Goal: Transaction & Acquisition: Purchase product/service

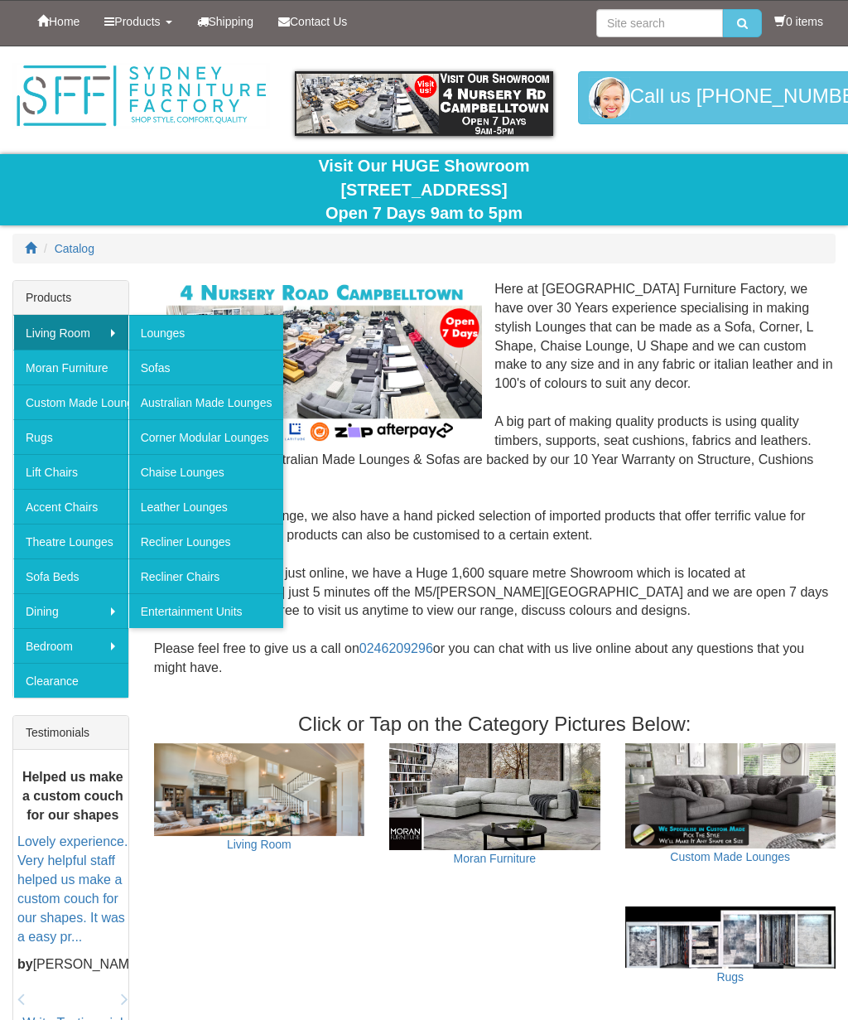
click at [192, 533] on link "Recliner Lounges" at bounding box center [206, 541] width 156 height 35
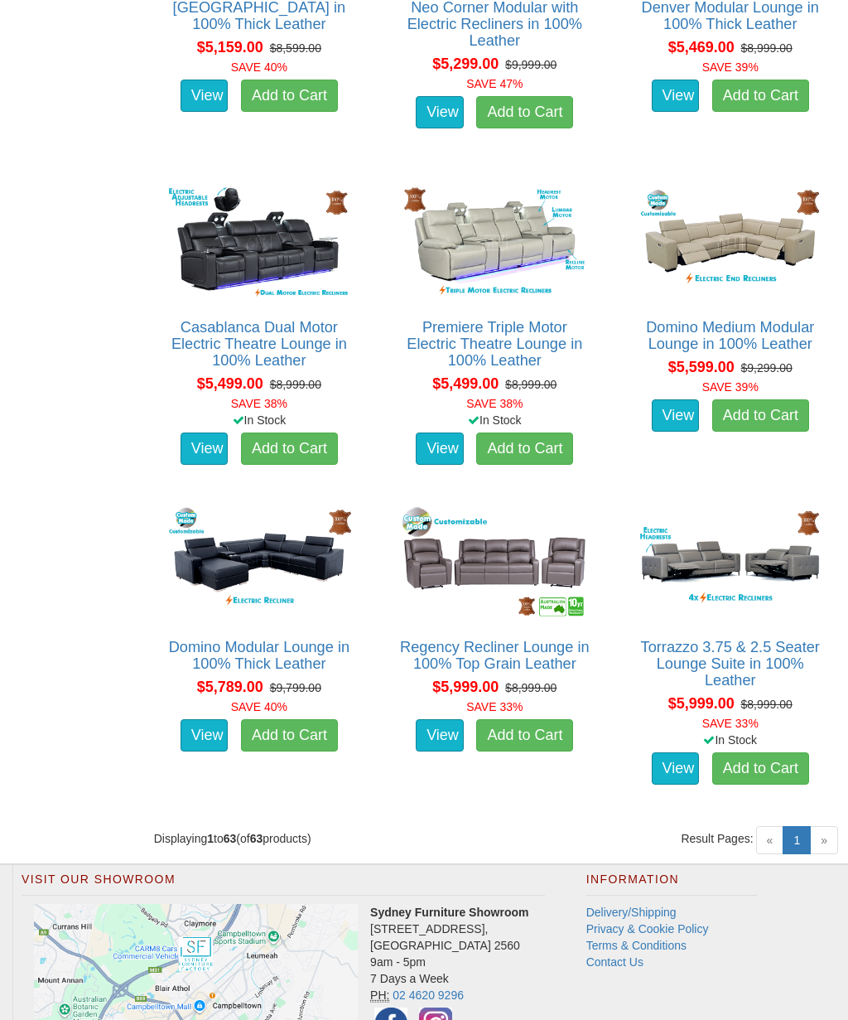
scroll to position [6922, 0]
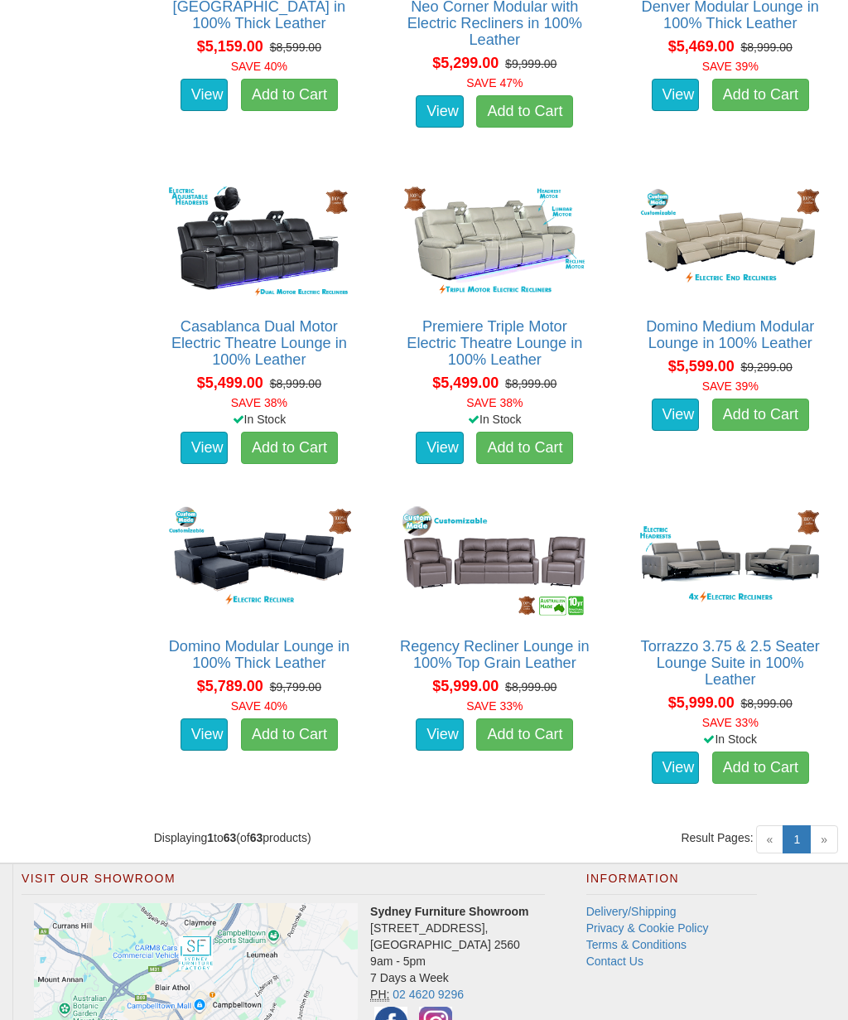
click at [778, 532] on img at bounding box center [731, 561] width 192 height 118
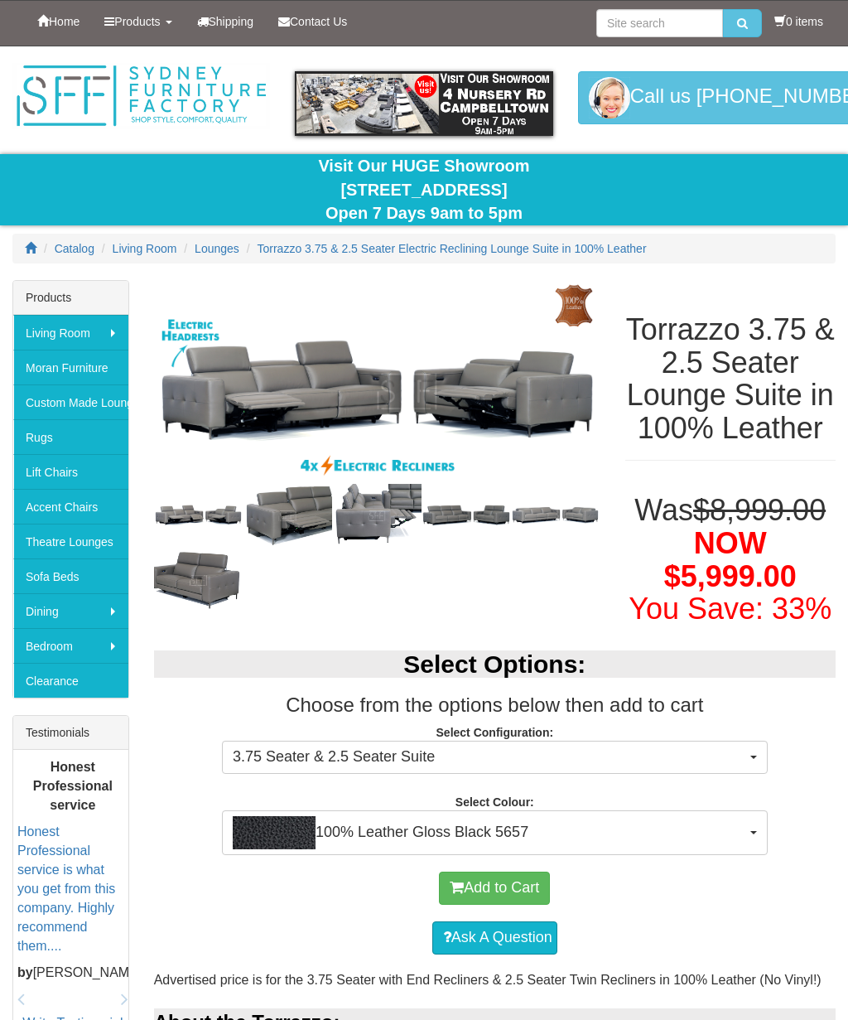
click at [751, 855] on button "100% Leather Gloss Black 5657" at bounding box center [495, 832] width 546 height 45
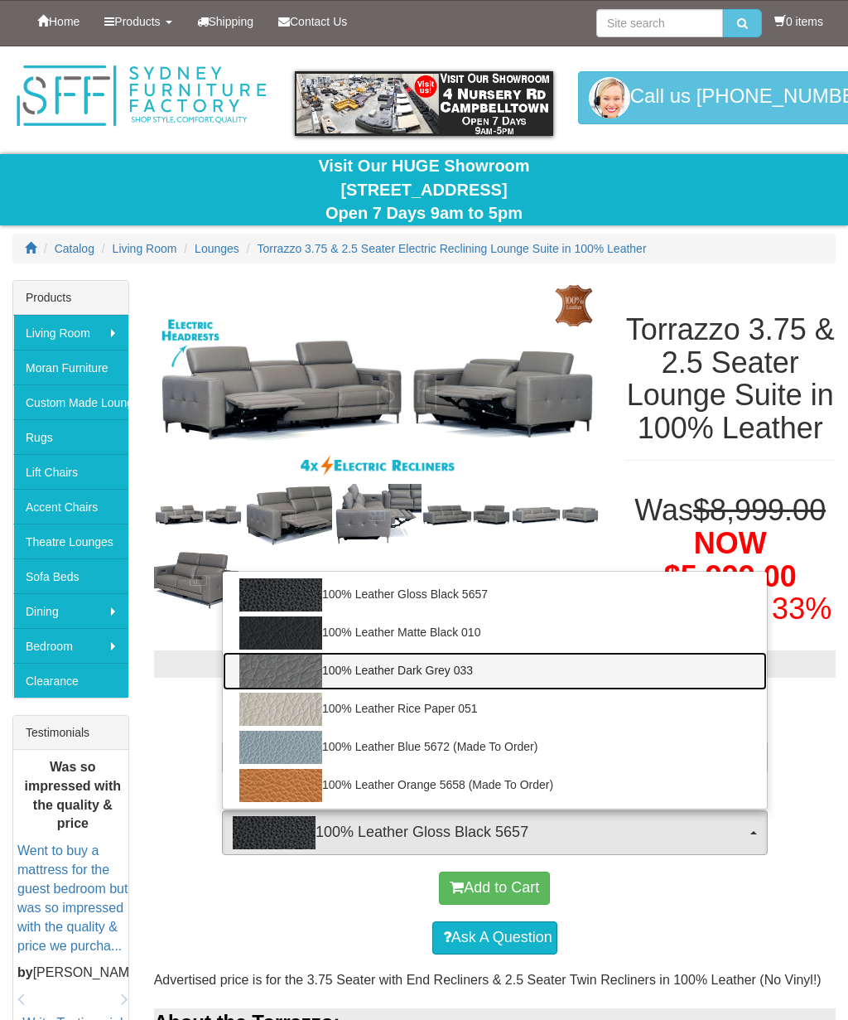
click at [461, 690] on link "100% Leather Dark Grey 033" at bounding box center [495, 671] width 544 height 38
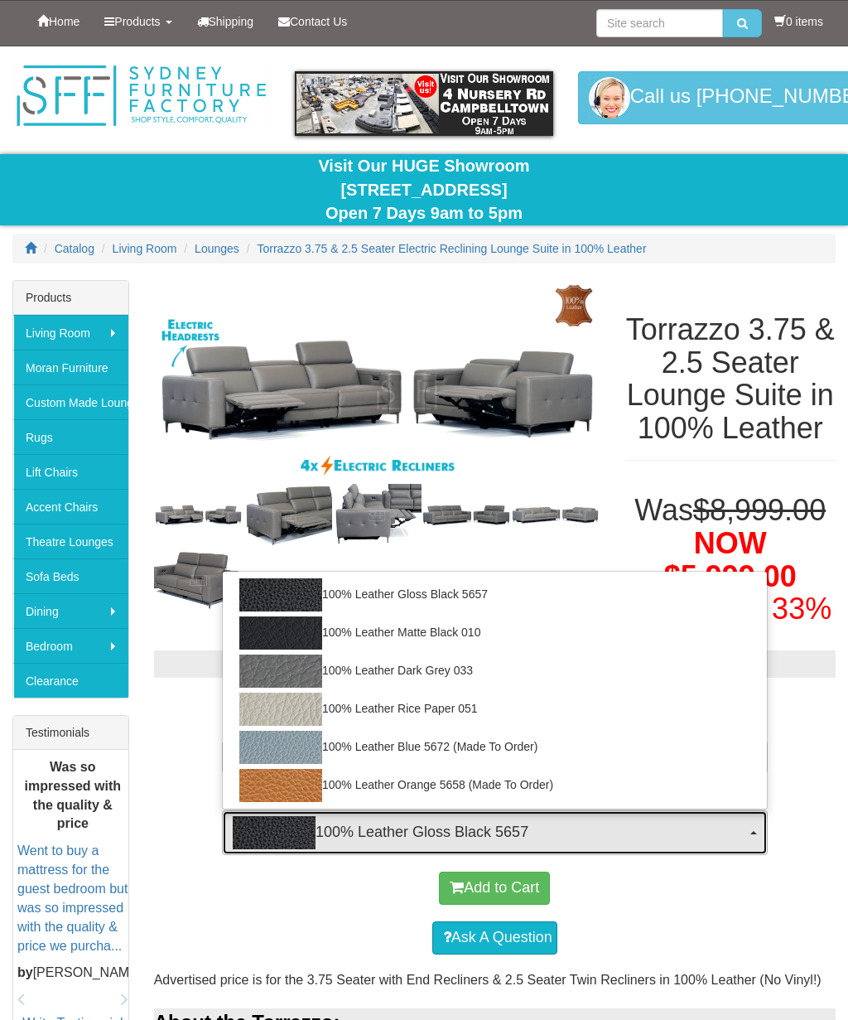
select select "2021"
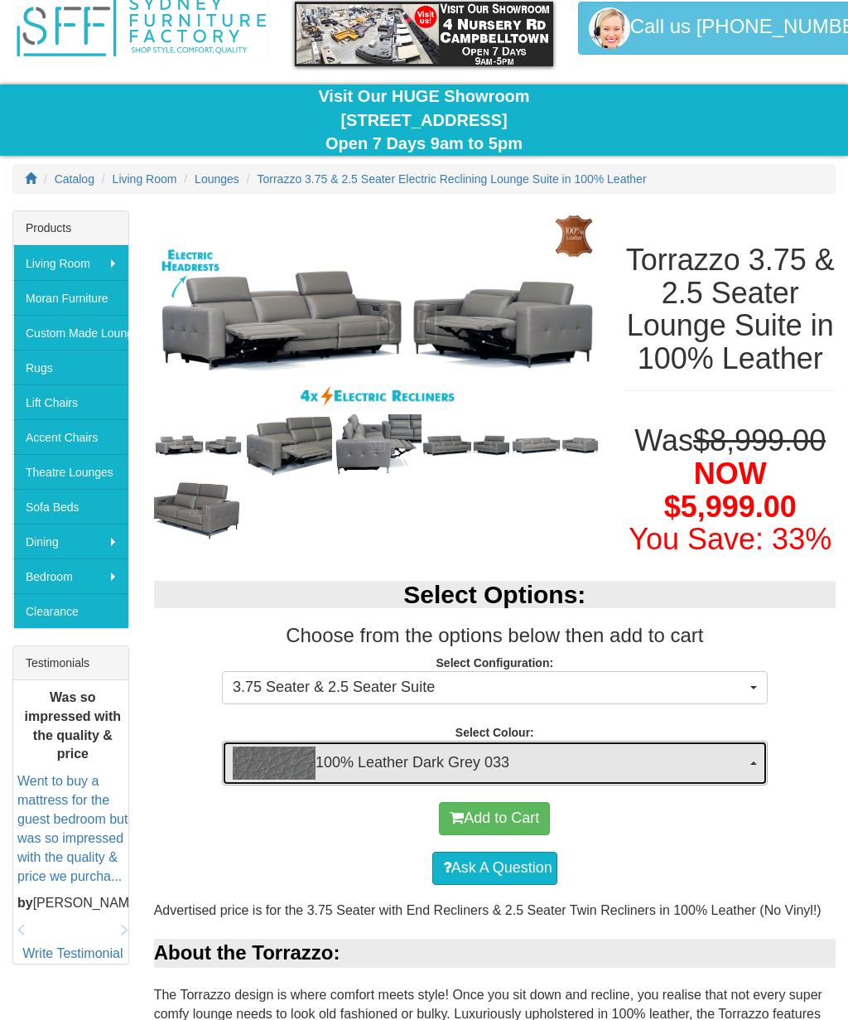
scroll to position [77, 0]
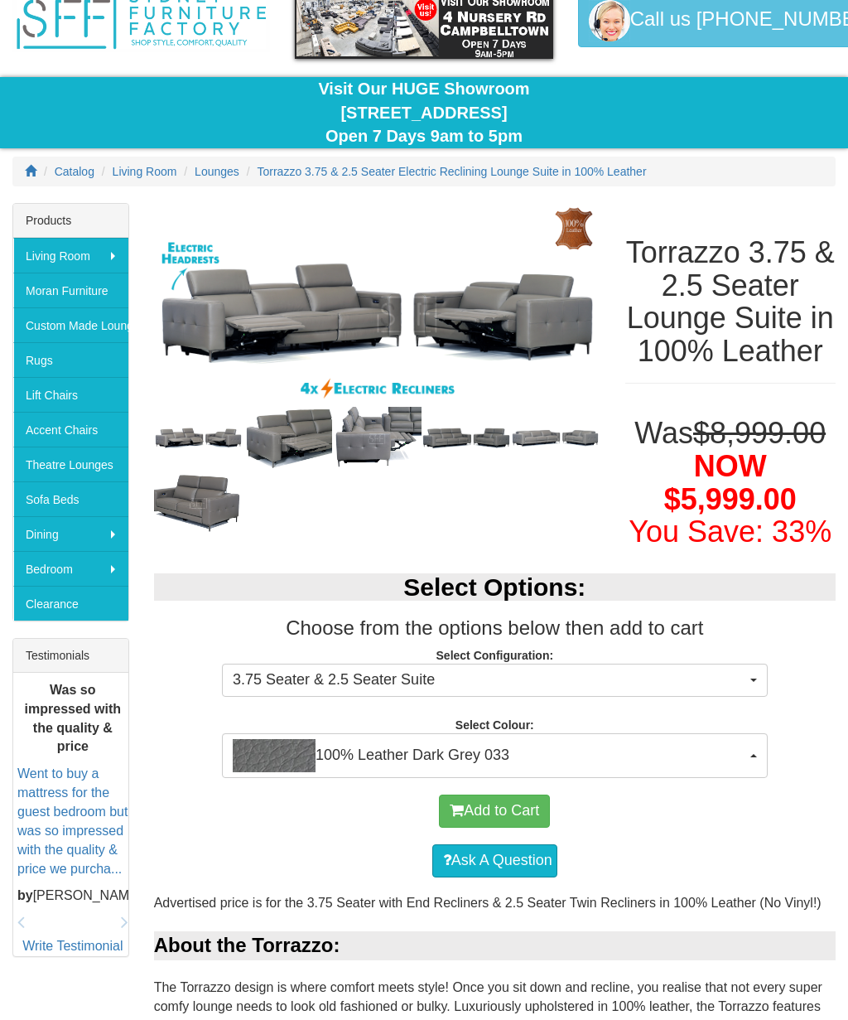
click at [524, 828] on button "Add to Cart" at bounding box center [494, 811] width 111 height 33
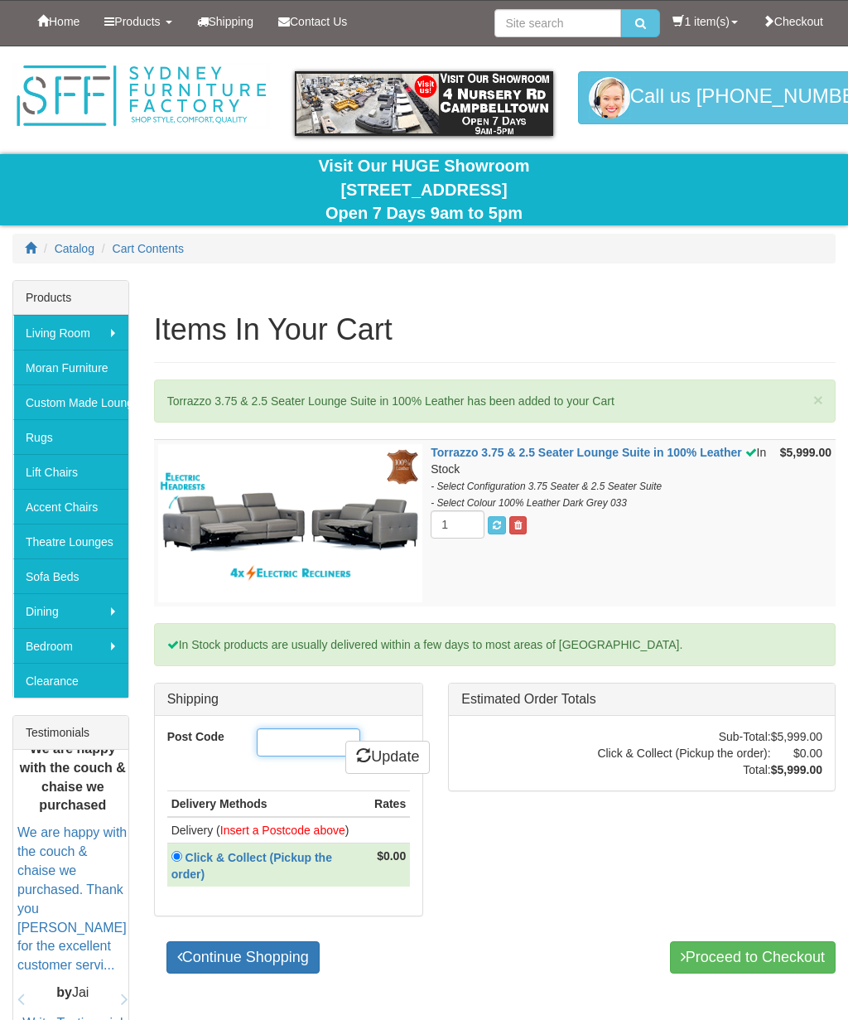
click at [320, 734] on input "Post Code" at bounding box center [309, 742] width 104 height 28
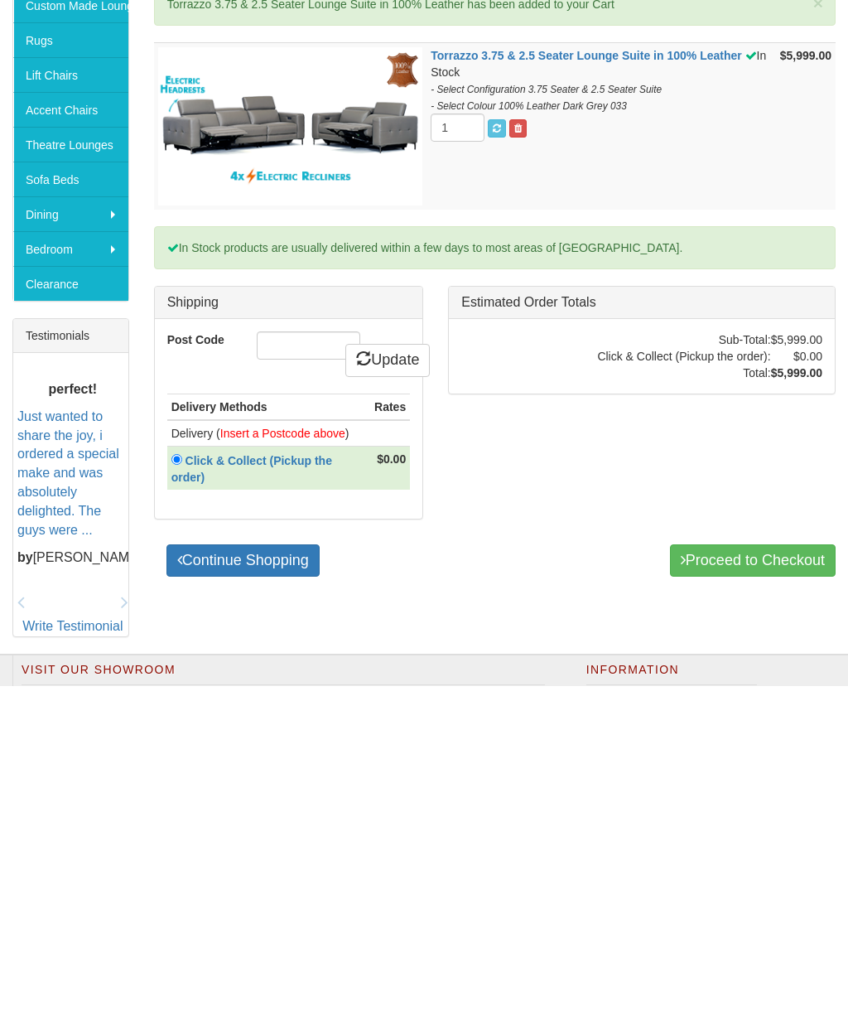
scroll to position [310, 0]
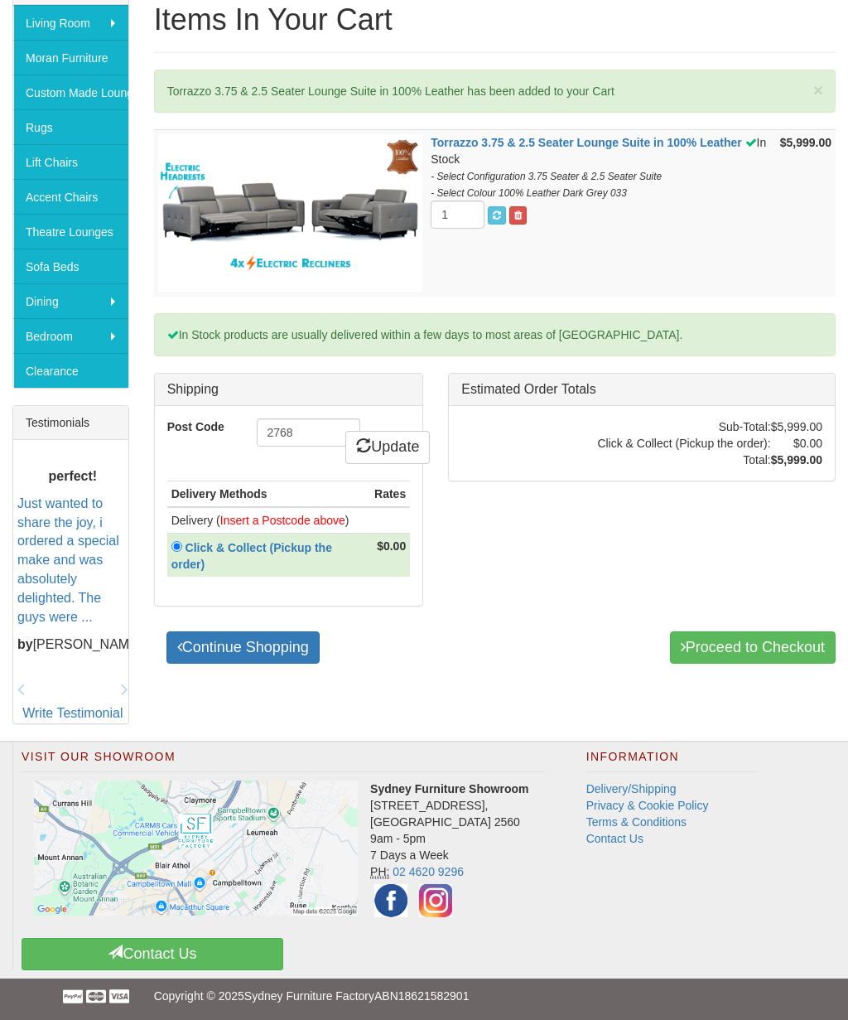
type input "2768"
click at [395, 447] on link "Update" at bounding box center [387, 447] width 85 height 33
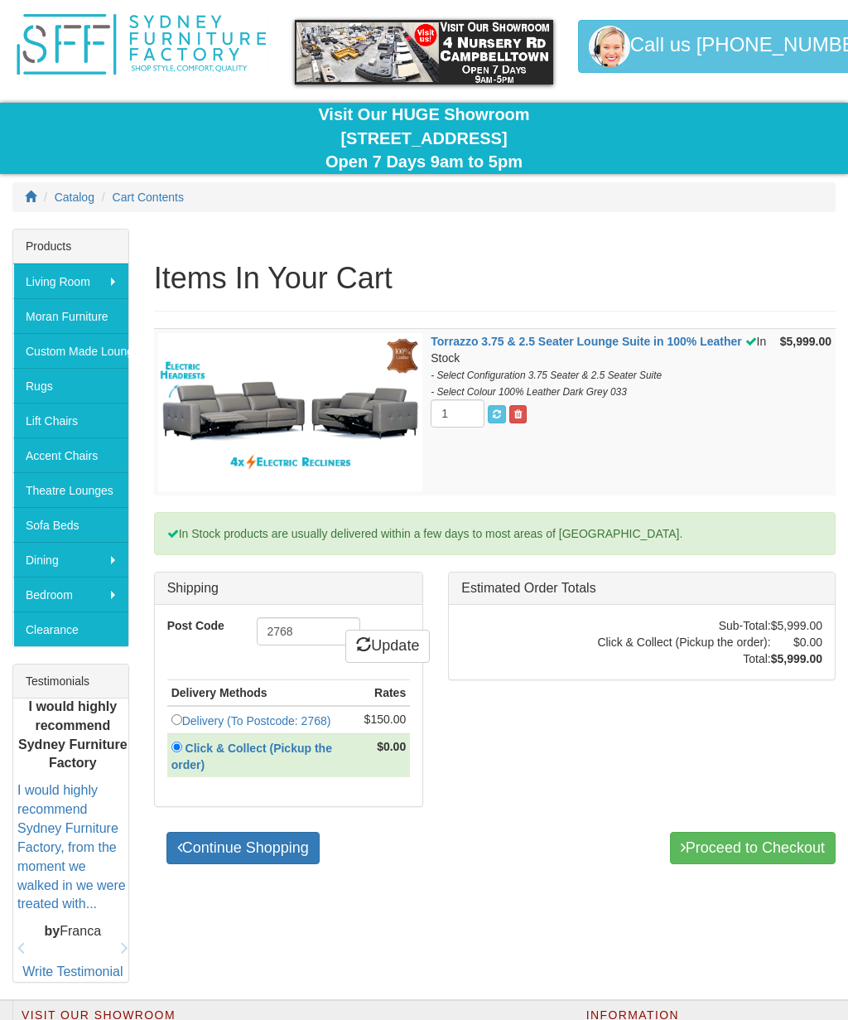
scroll to position [62, 0]
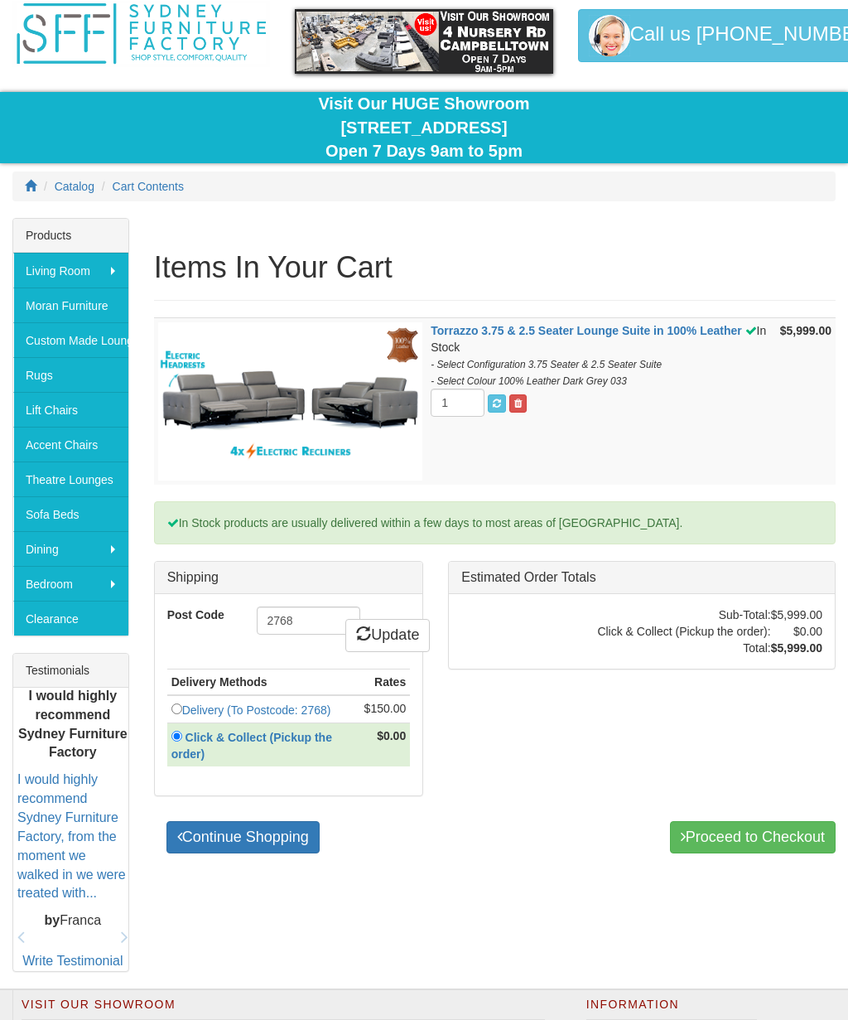
click at [184, 704] on link "Delivery (To Postcode: 2768)" at bounding box center [256, 709] width 149 height 13
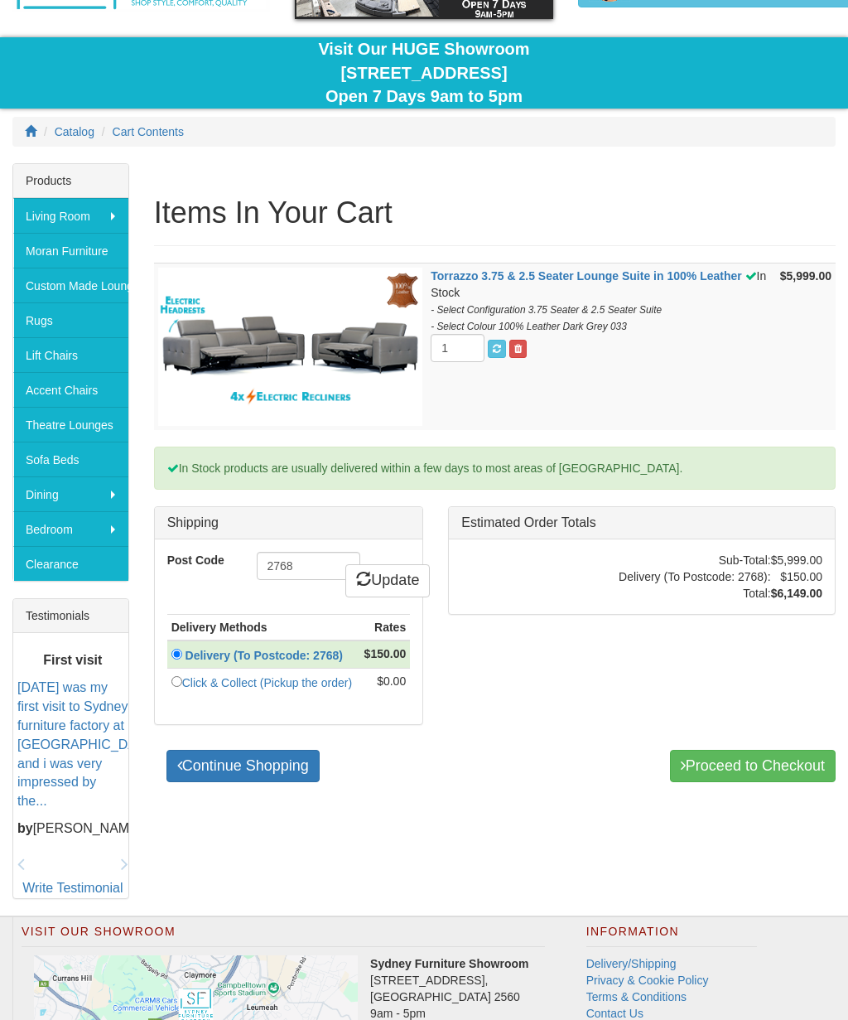
scroll to position [118, 0]
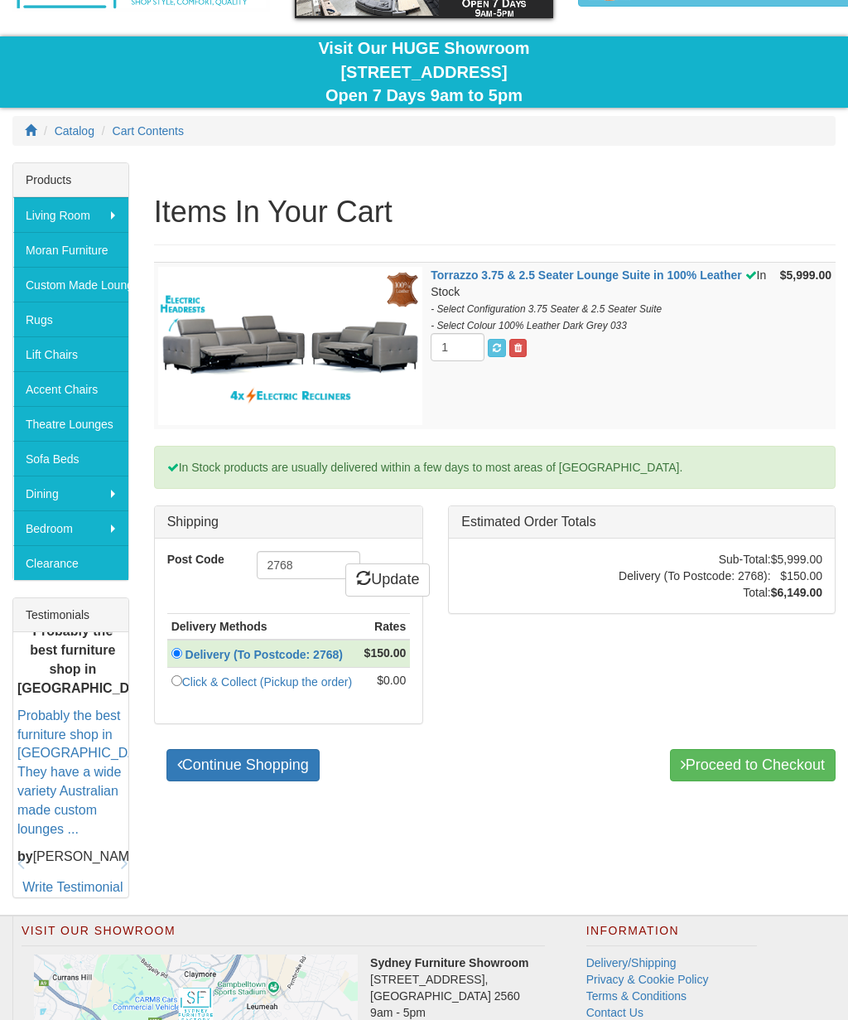
click at [299, 771] on link "Continue Shopping" at bounding box center [243, 765] width 153 height 33
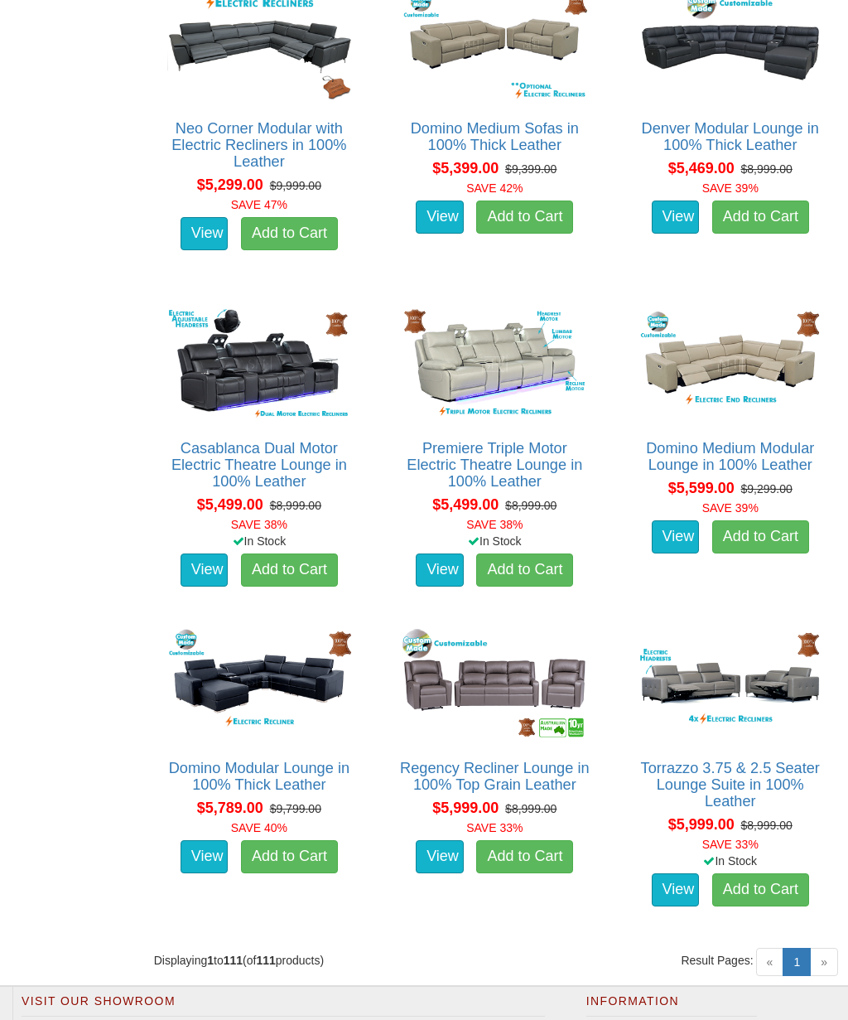
scroll to position [11842, 0]
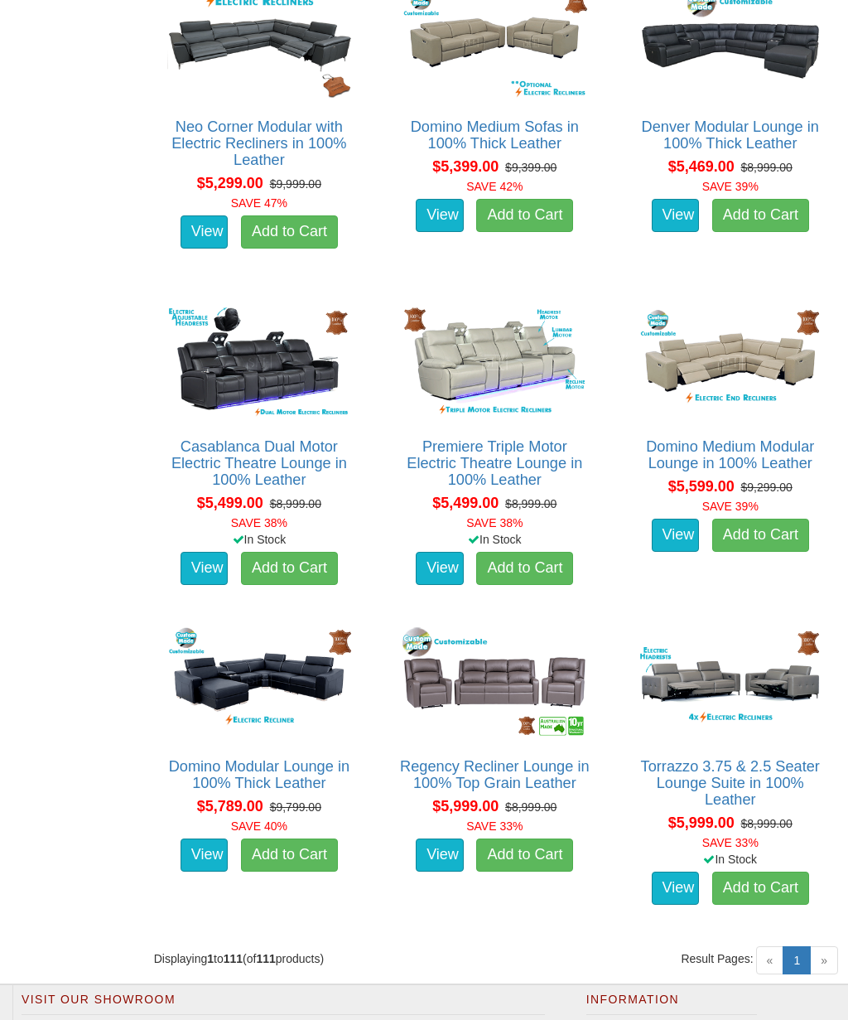
click at [680, 873] on link "View" at bounding box center [676, 888] width 48 height 33
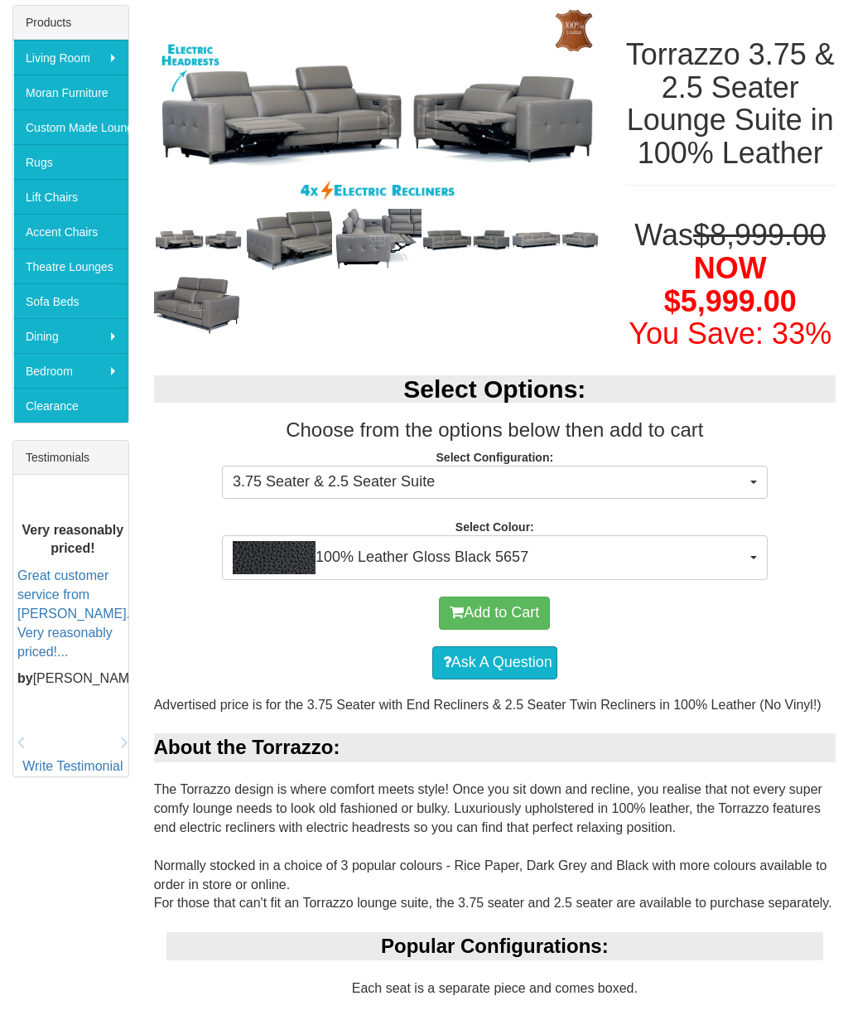
scroll to position [296, 0]
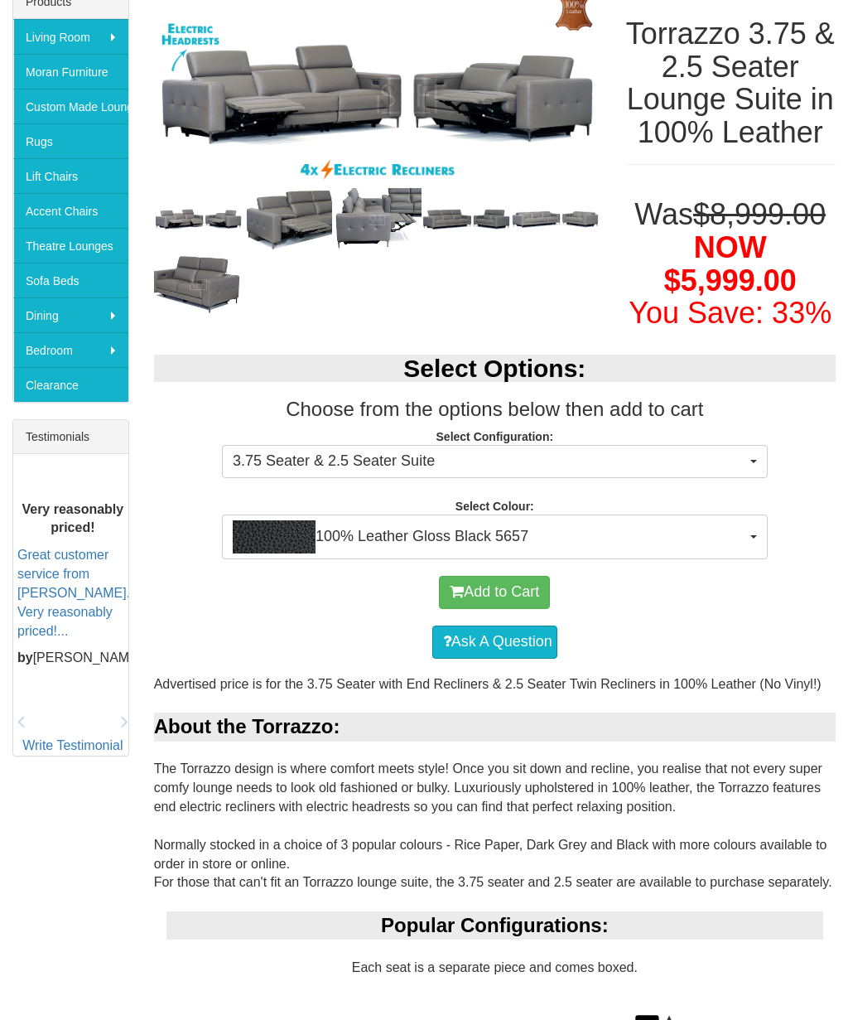
click at [744, 553] on span "100% Leather Gloss Black 5657" at bounding box center [490, 536] width 514 height 33
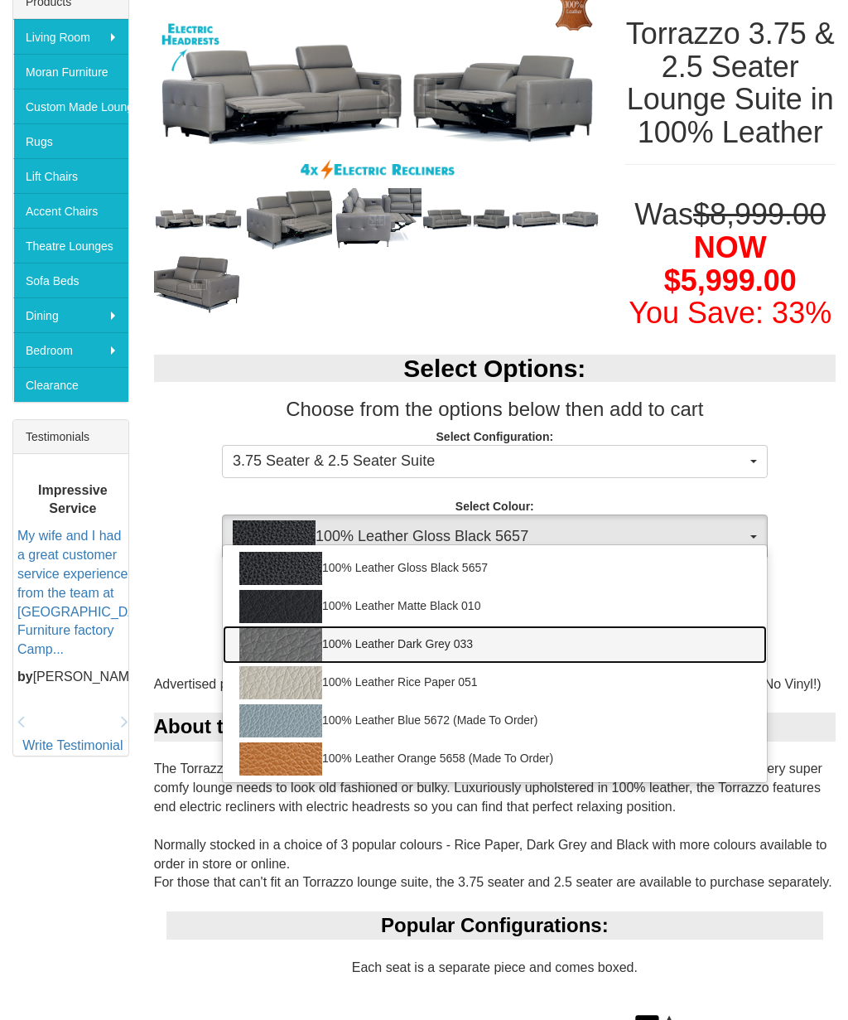
click at [621, 664] on link "100% Leather Dark Grey 033" at bounding box center [495, 645] width 544 height 38
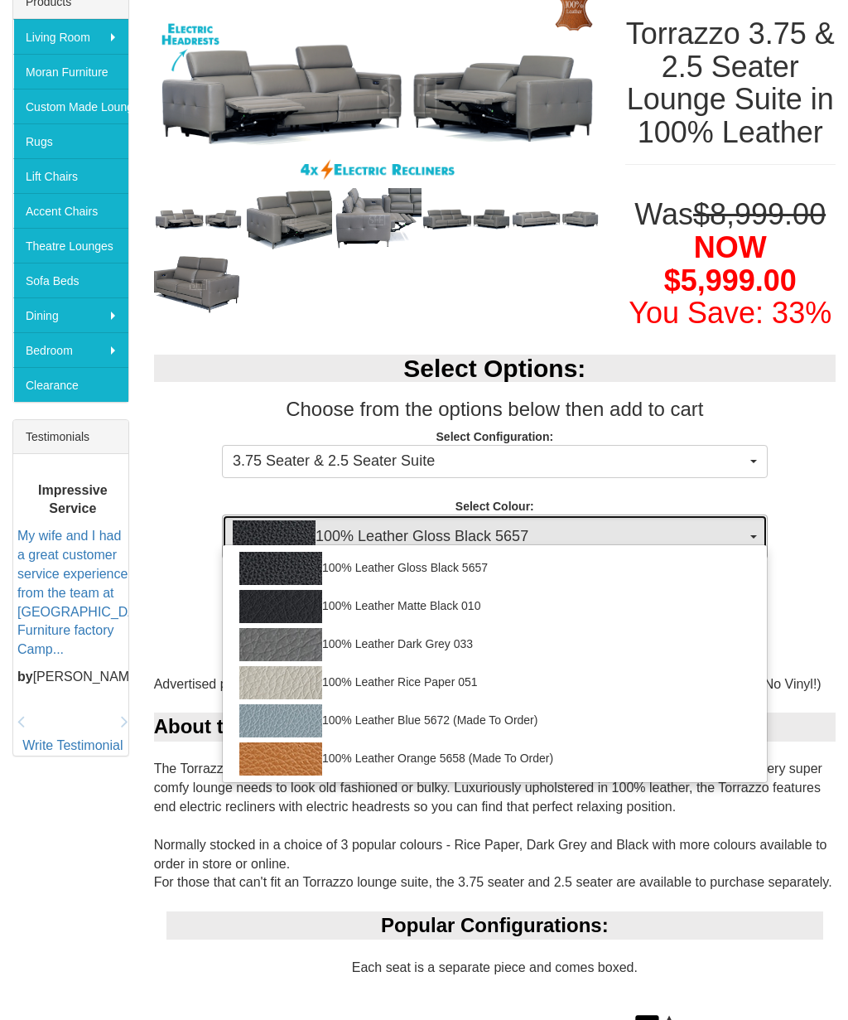
select select "2021"
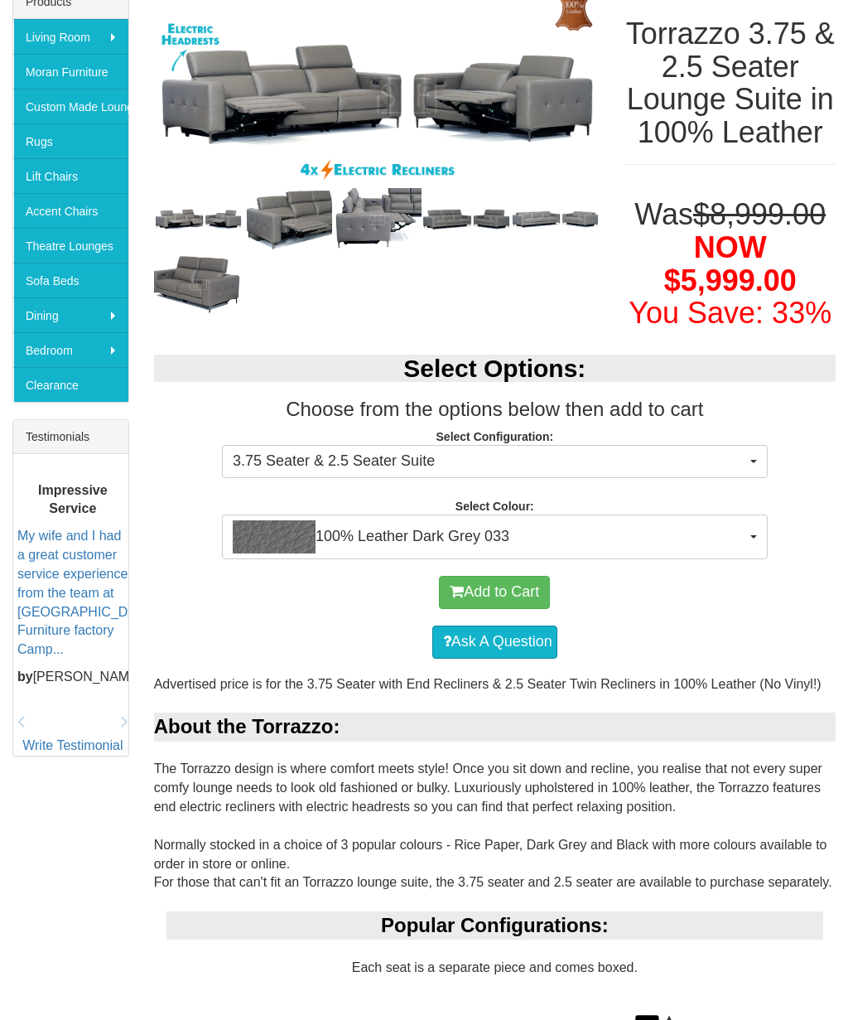
click at [529, 609] on button "Add to Cart" at bounding box center [494, 592] width 111 height 33
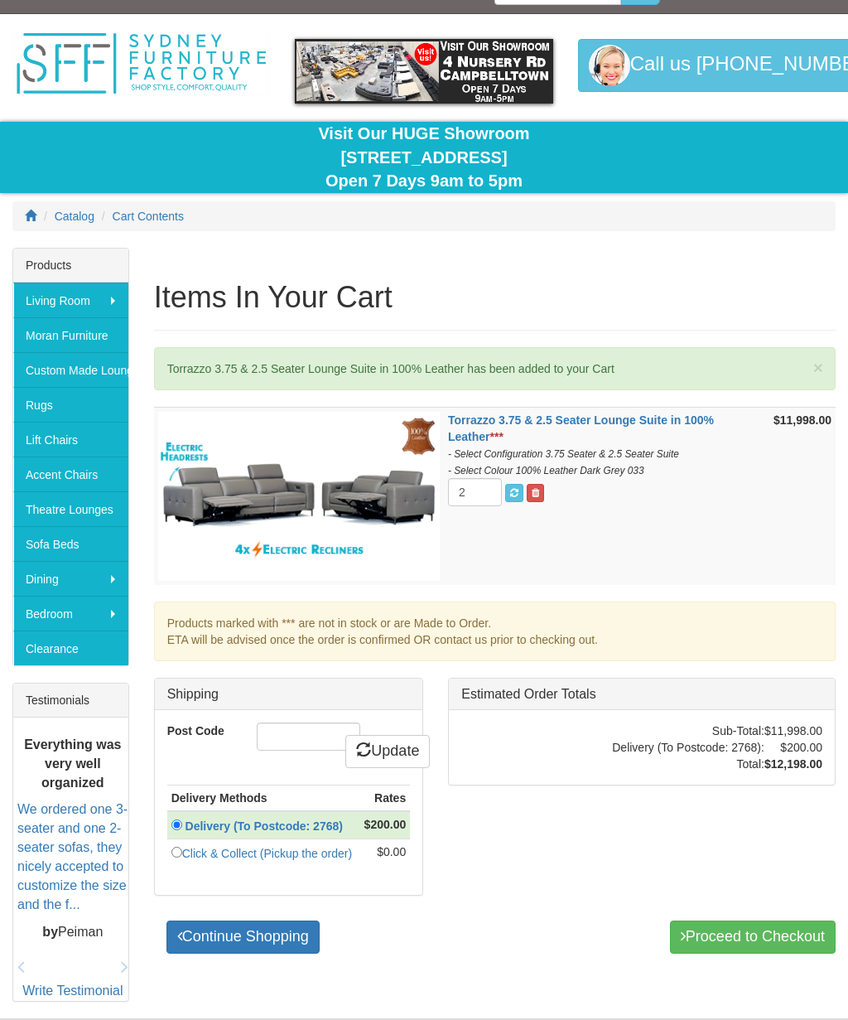
scroll to position [85, 0]
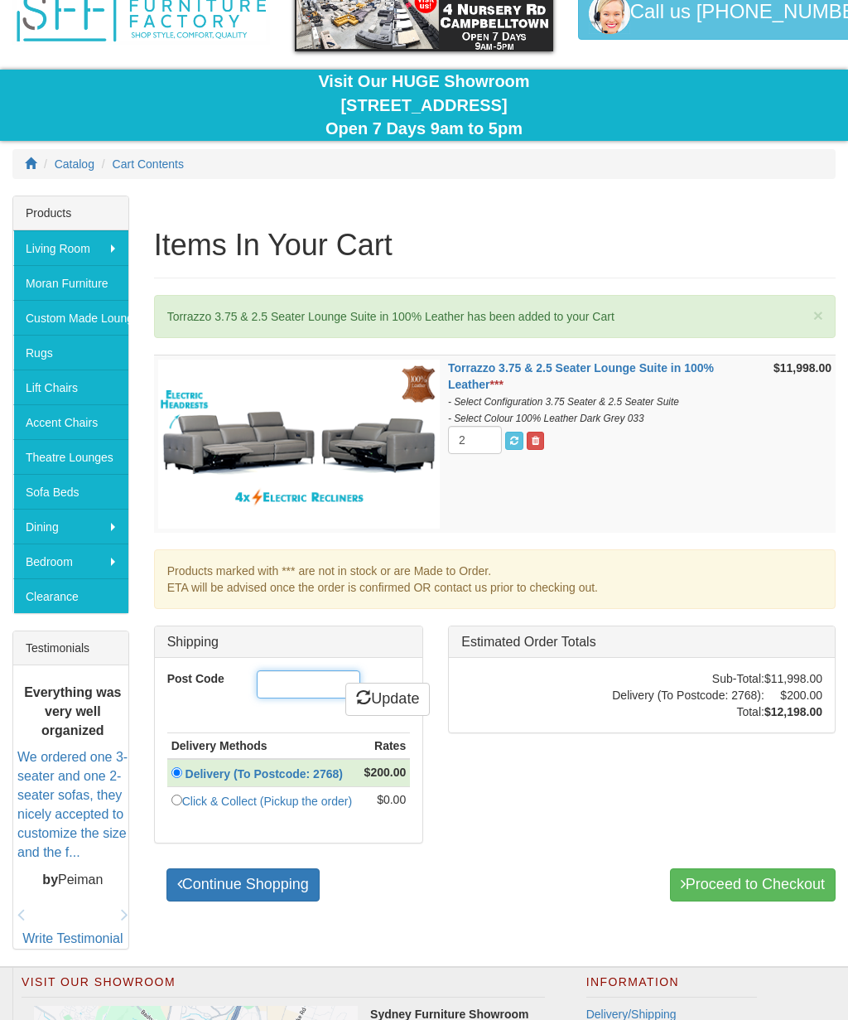
click at [305, 683] on input "Post Code" at bounding box center [309, 684] width 104 height 28
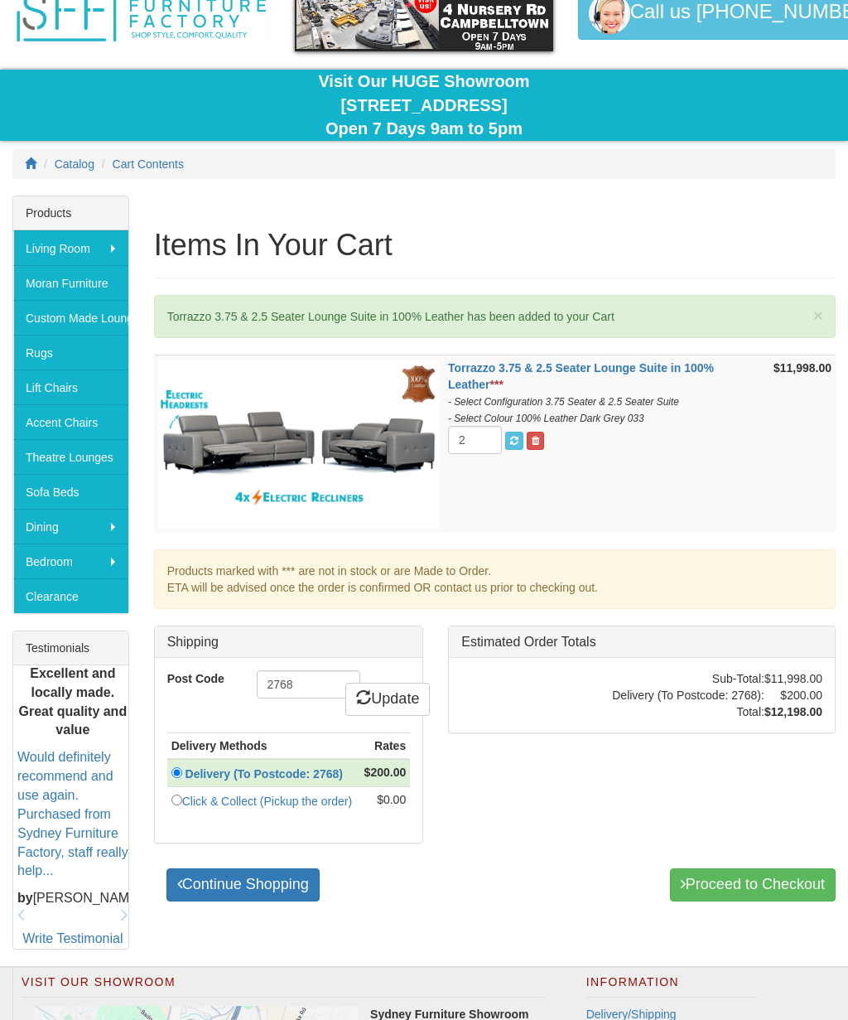
type input "2768"
click at [396, 693] on link "Update" at bounding box center [387, 699] width 85 height 33
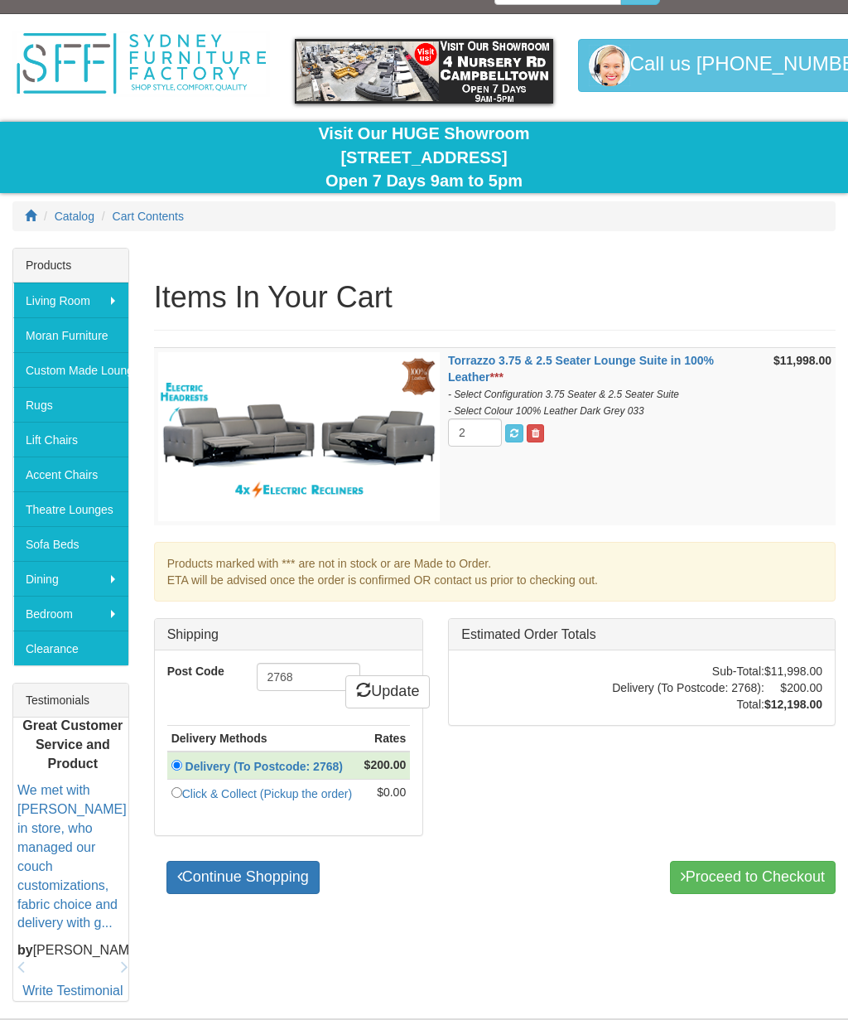
scroll to position [145, 0]
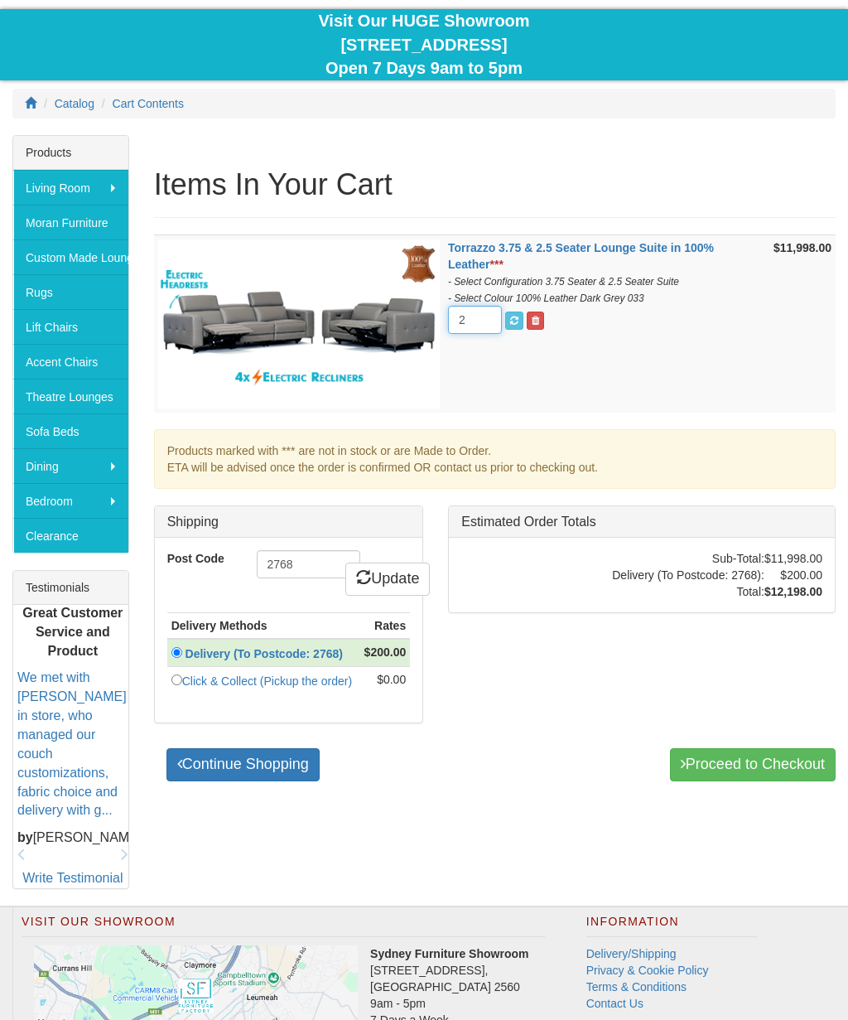
click at [474, 321] on input "2" at bounding box center [475, 320] width 54 height 28
type input "1"
click at [649, 660] on div "Torrazzo 3.75 & 2.5 Seater Lounge Suite in 100% Leather *** - Select Configurat…" at bounding box center [495, 511] width 707 height 555
click at [181, 679] on input "radio" at bounding box center [177, 679] width 11 height 11
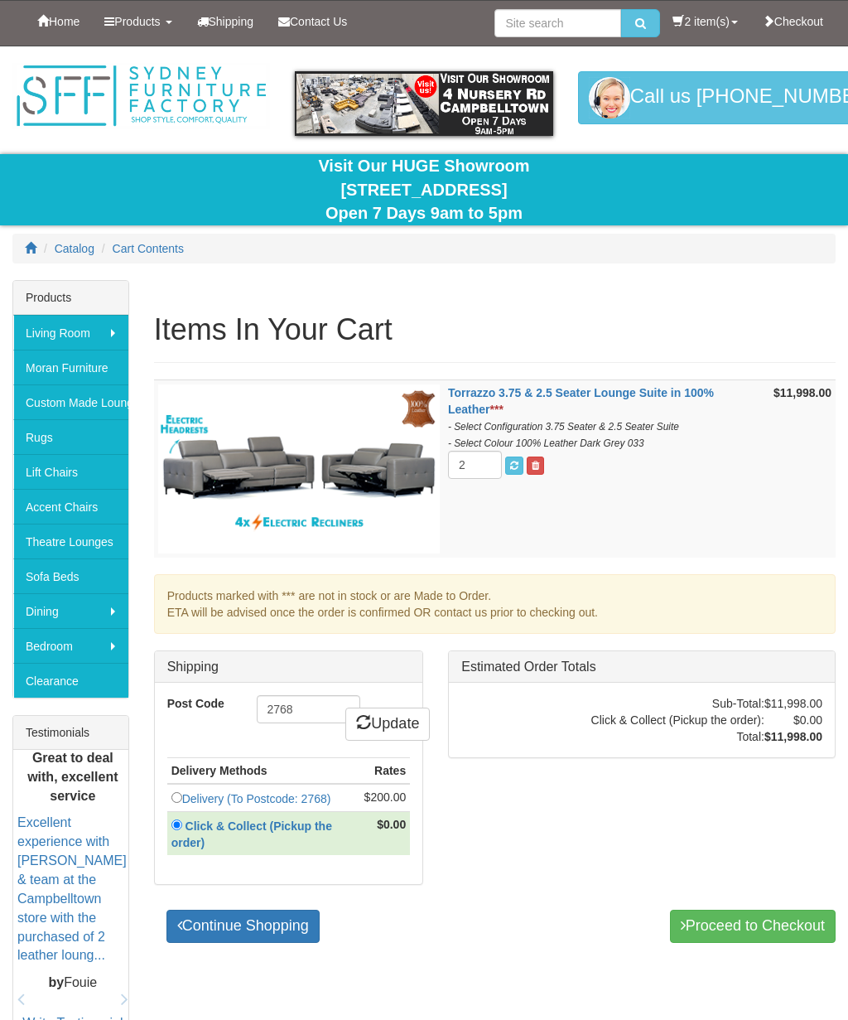
click at [765, 924] on link "Proceed to Checkout" at bounding box center [753, 926] width 166 height 33
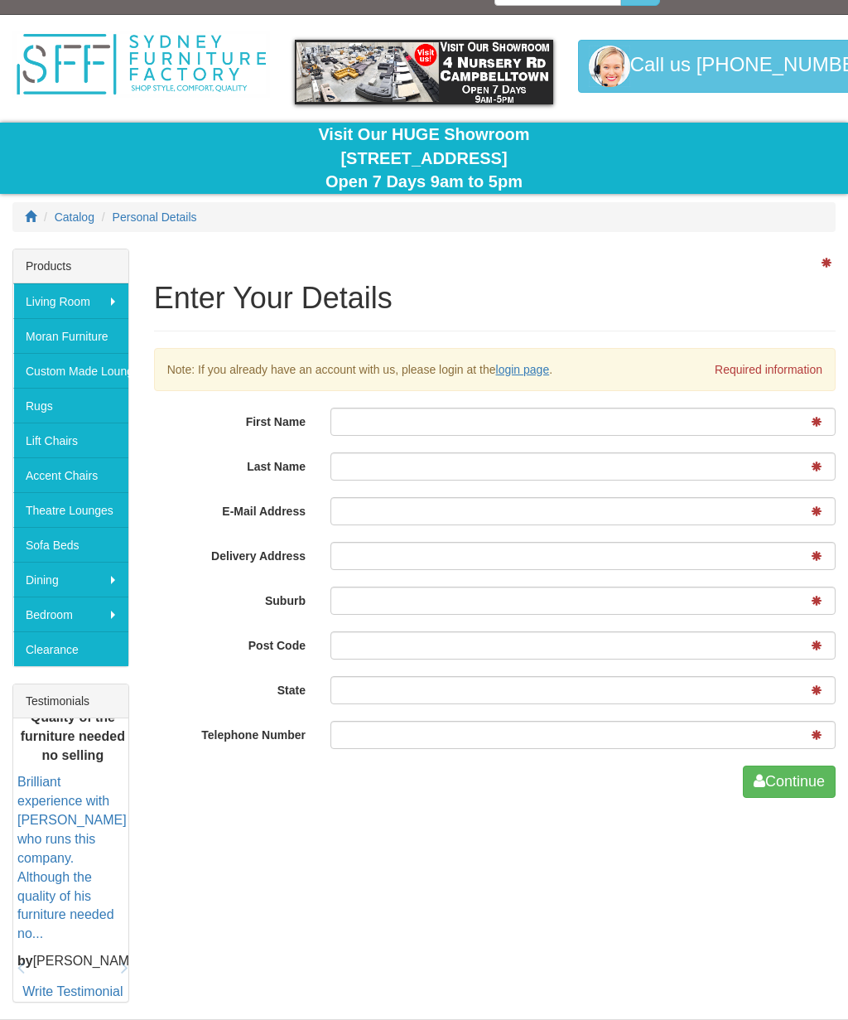
scroll to position [26, 0]
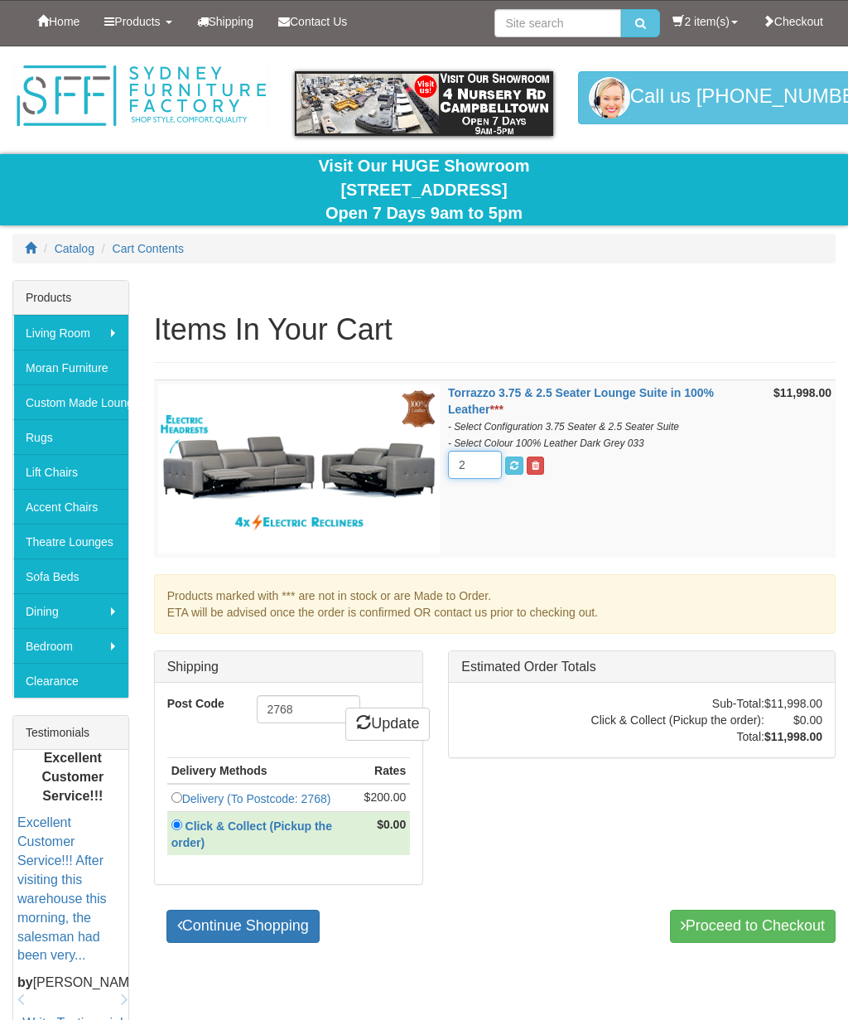
click at [490, 468] on input "2" at bounding box center [475, 465] width 54 height 28
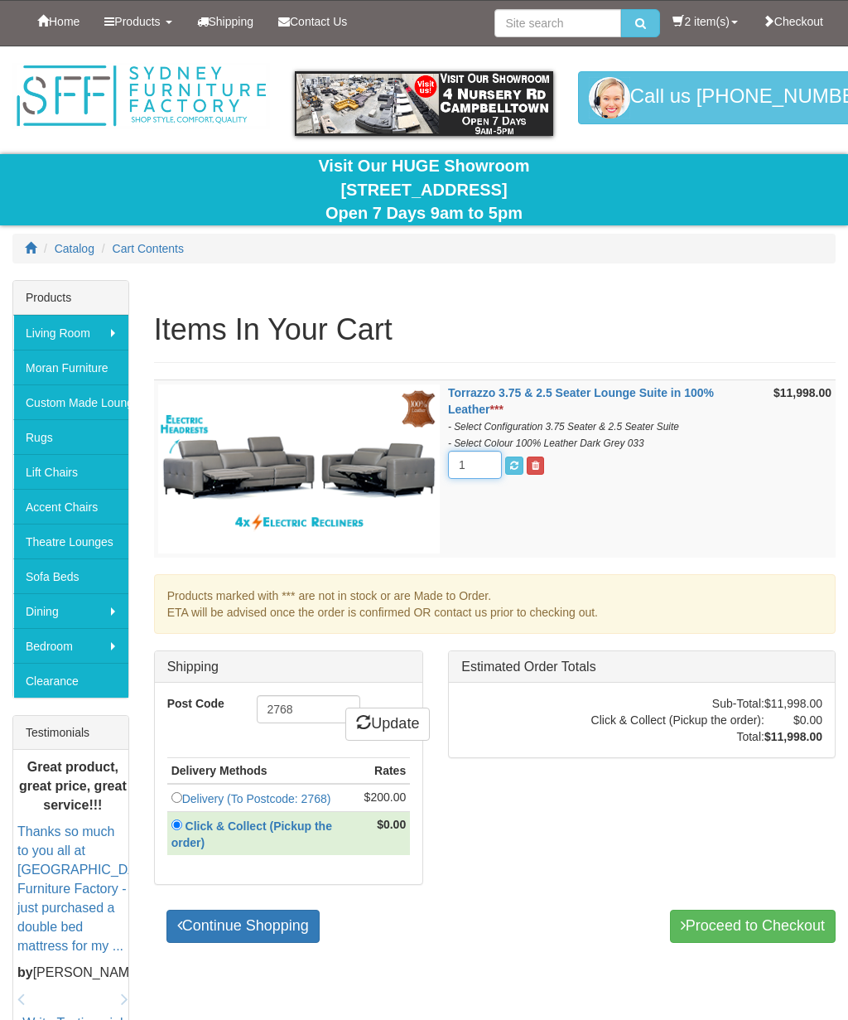
type input "1"
click at [664, 515] on td "Torrazzo 3.75 & 2.5 Seater Lounge Suite in 100% Leather *** - Select Configurat…" at bounding box center [607, 468] width 326 height 178
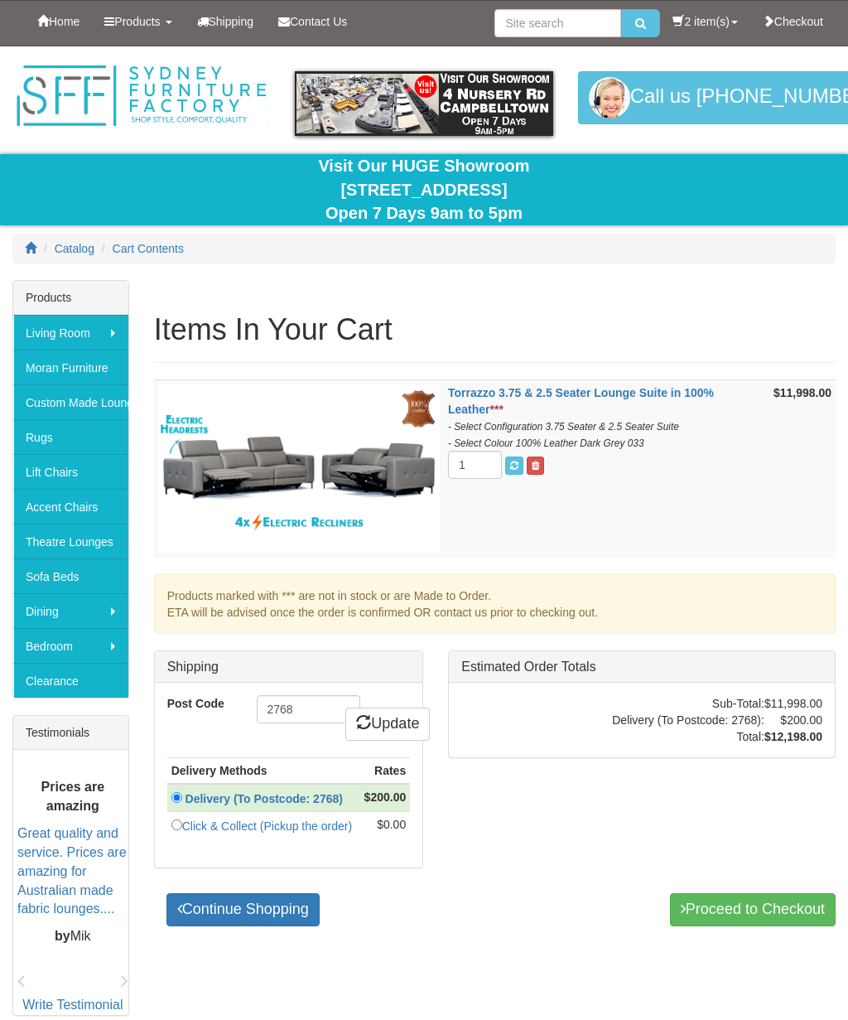
scroll to position [208, 0]
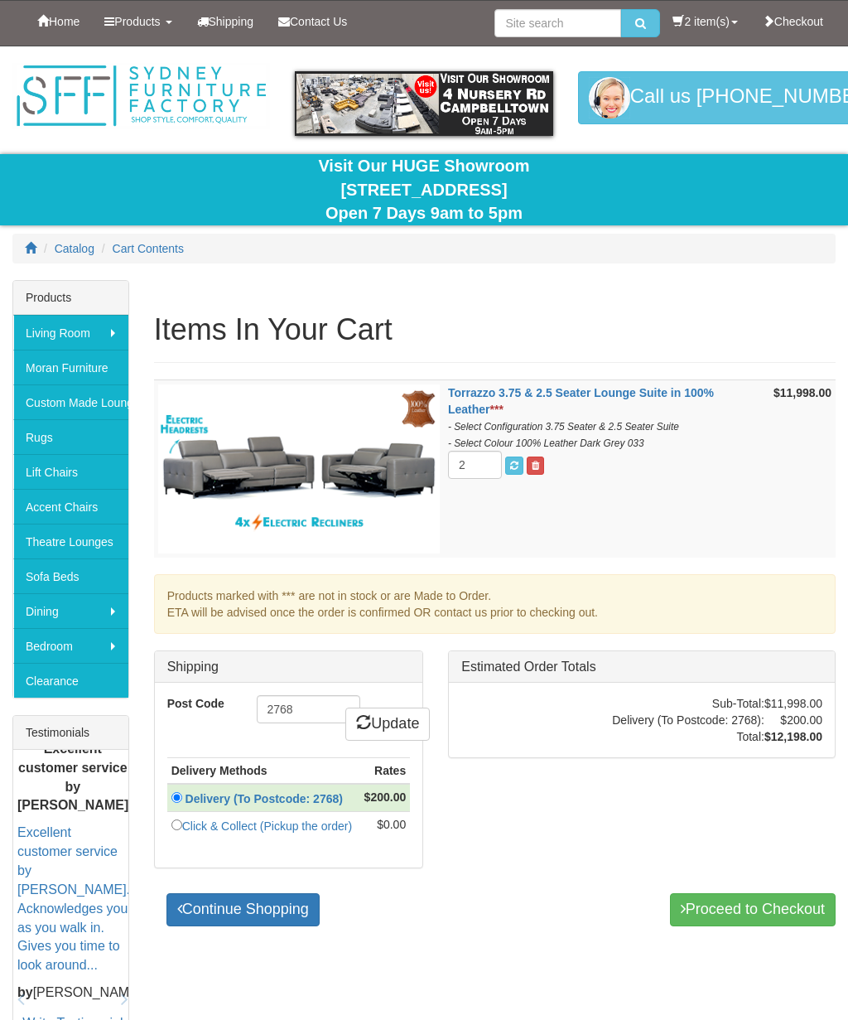
scroll to position [147, 0]
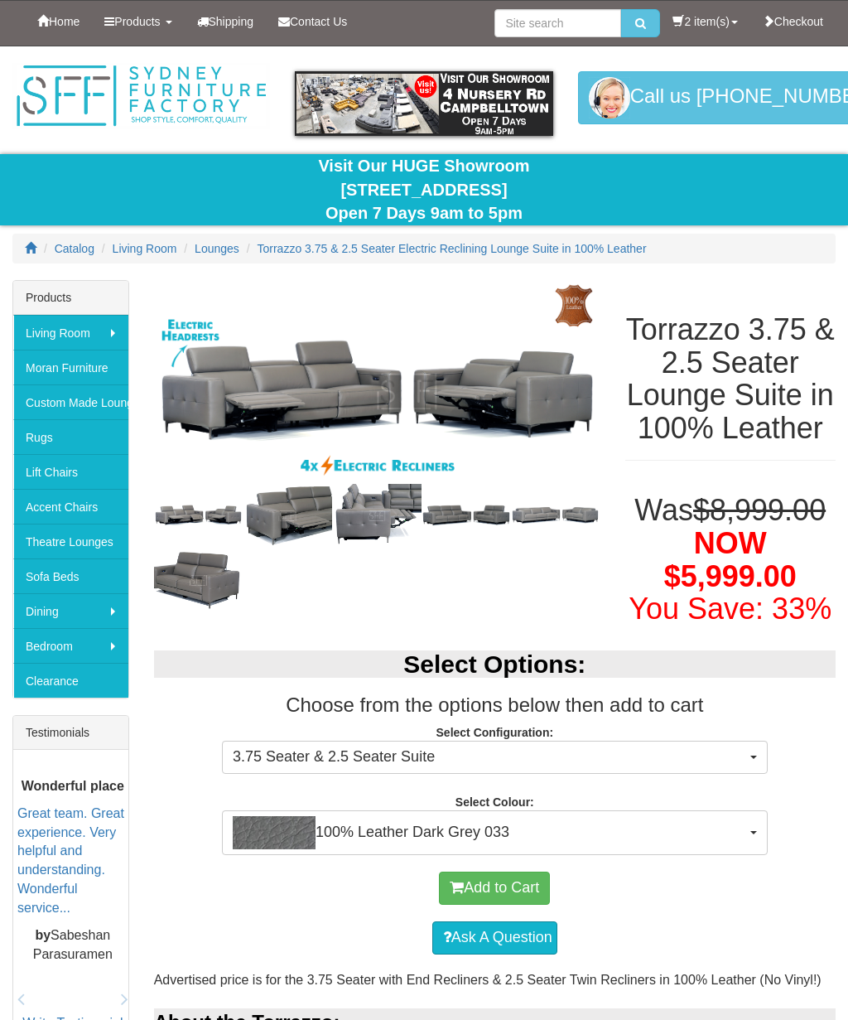
scroll to position [358, 0]
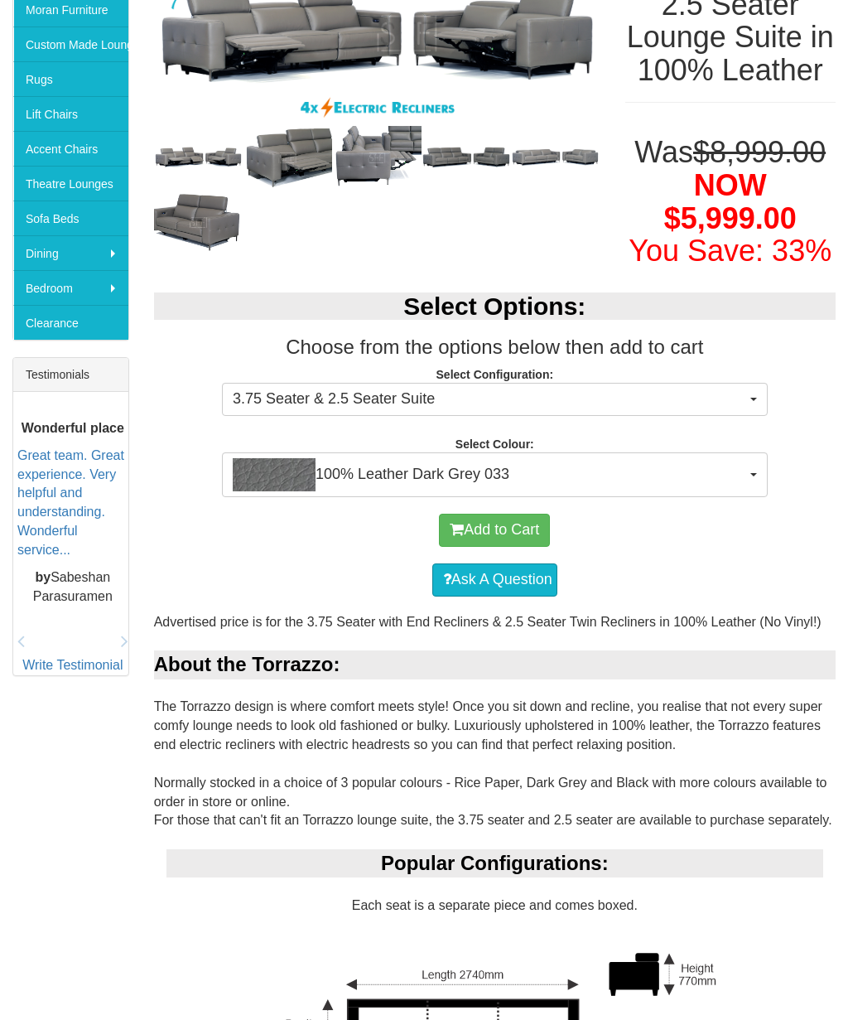
click at [536, 491] on span "100% Leather Dark Grey 033" at bounding box center [490, 474] width 514 height 33
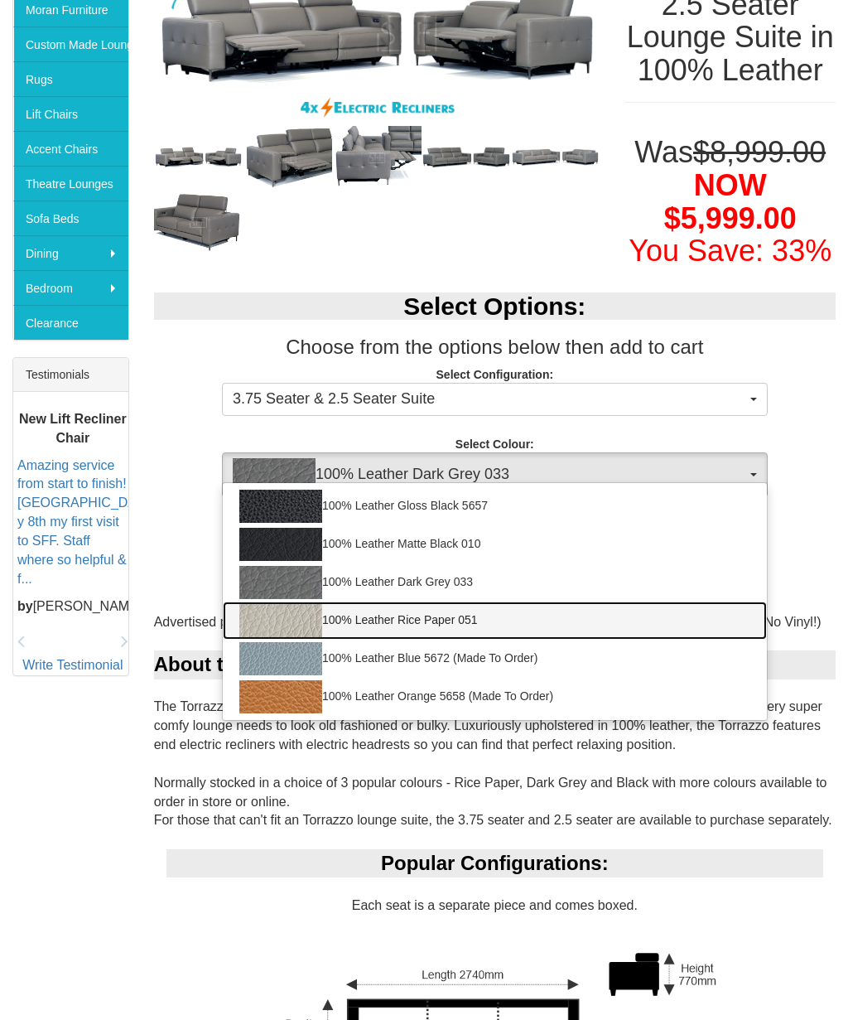
click at [455, 640] on link "100% Leather Rice Paper 051" at bounding box center [495, 621] width 544 height 38
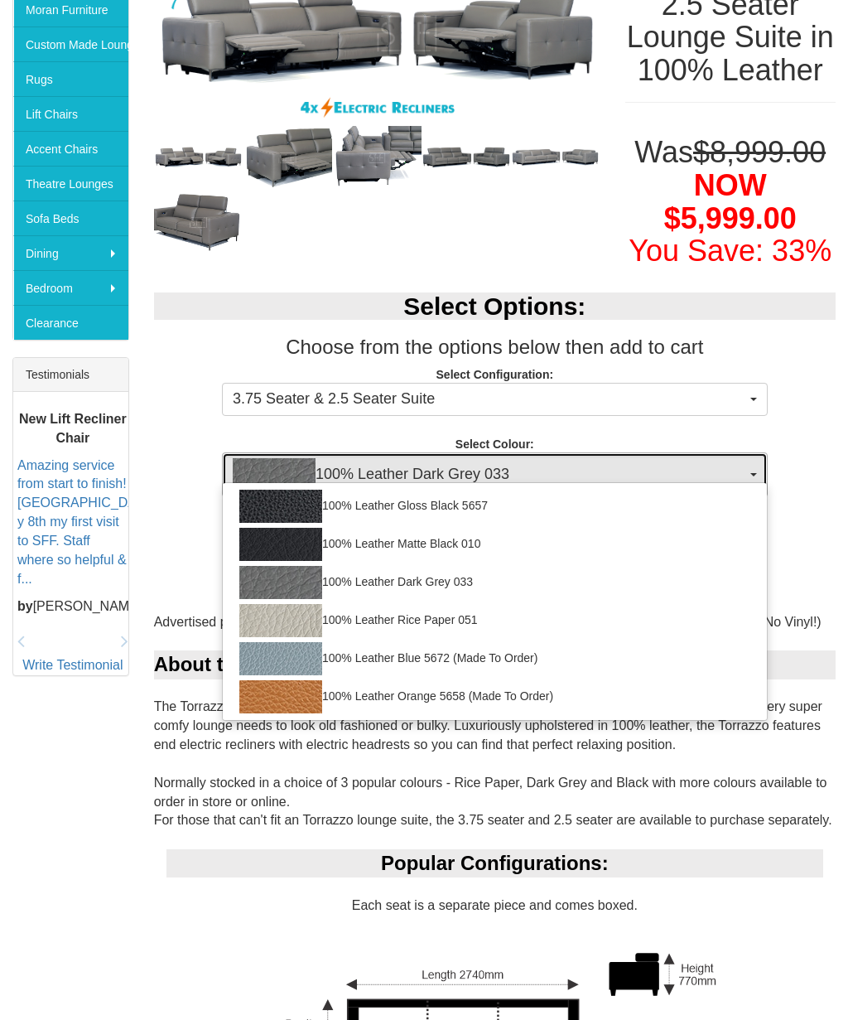
select select "2022"
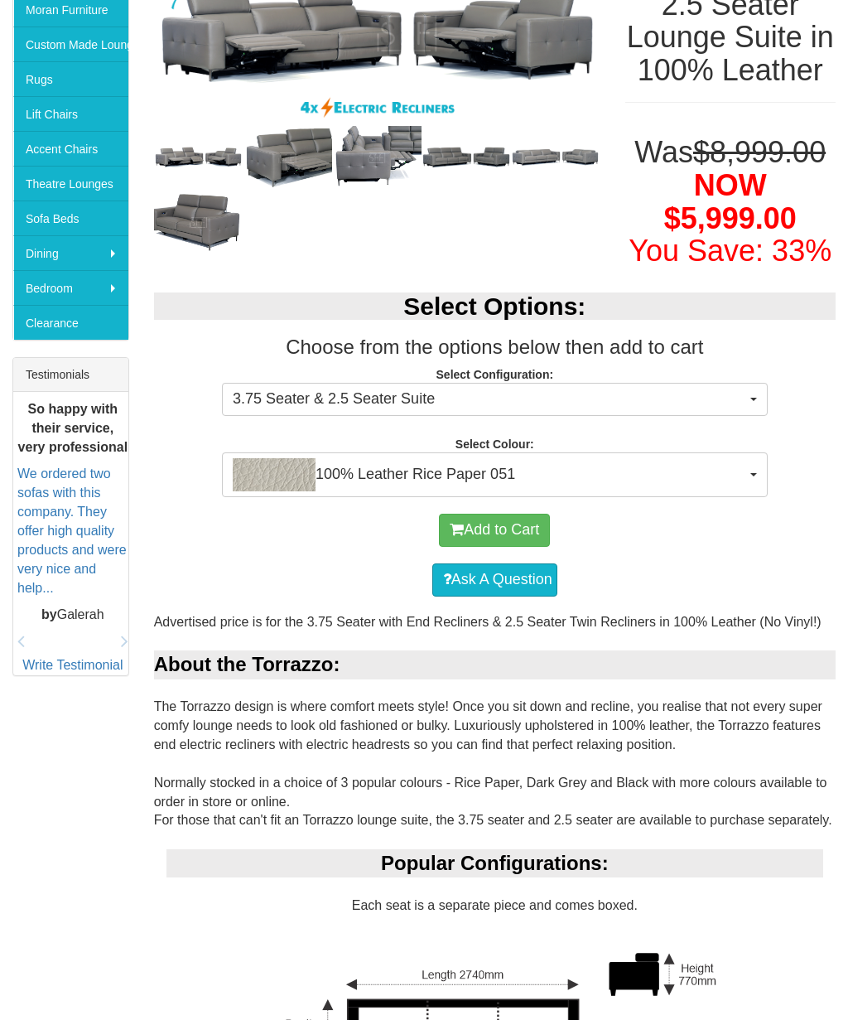
click at [525, 547] on button "Add to Cart" at bounding box center [494, 530] width 111 height 33
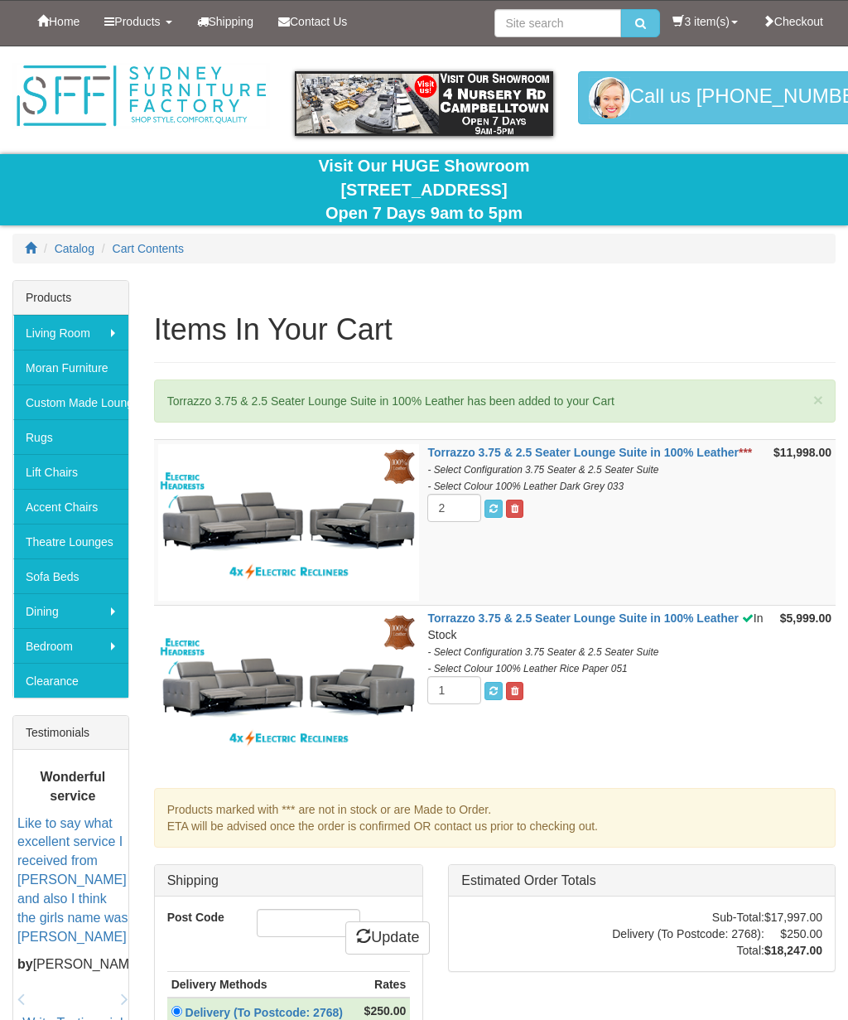
click at [519, 508] on span at bounding box center [514, 509] width 7 height 10
